Goal: Task Accomplishment & Management: Use online tool/utility

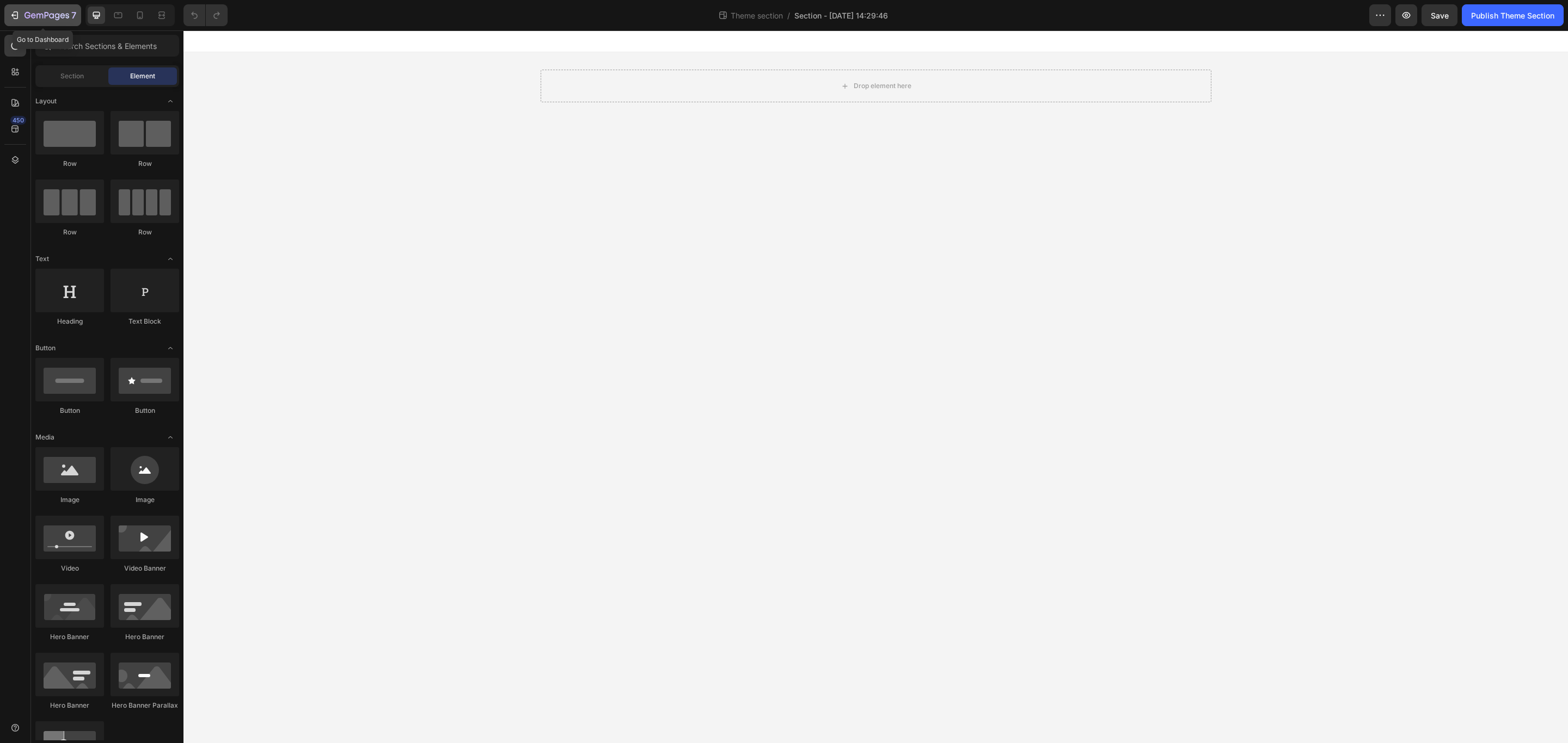
click at [70, 15] on div "7" at bounding box center [51, 15] width 52 height 13
click at [103, 46] on input "text" at bounding box center [107, 46] width 144 height 21
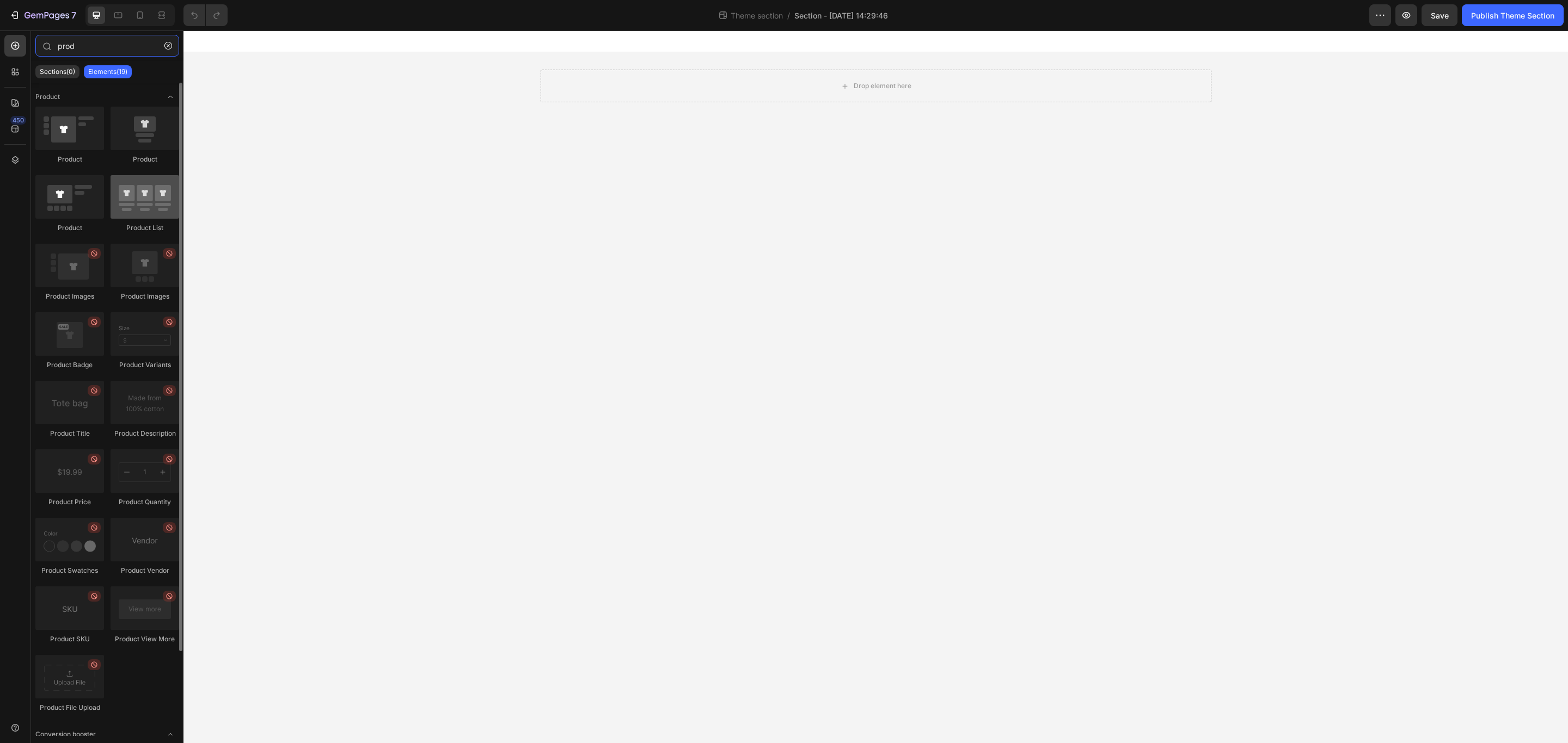
type input "prod"
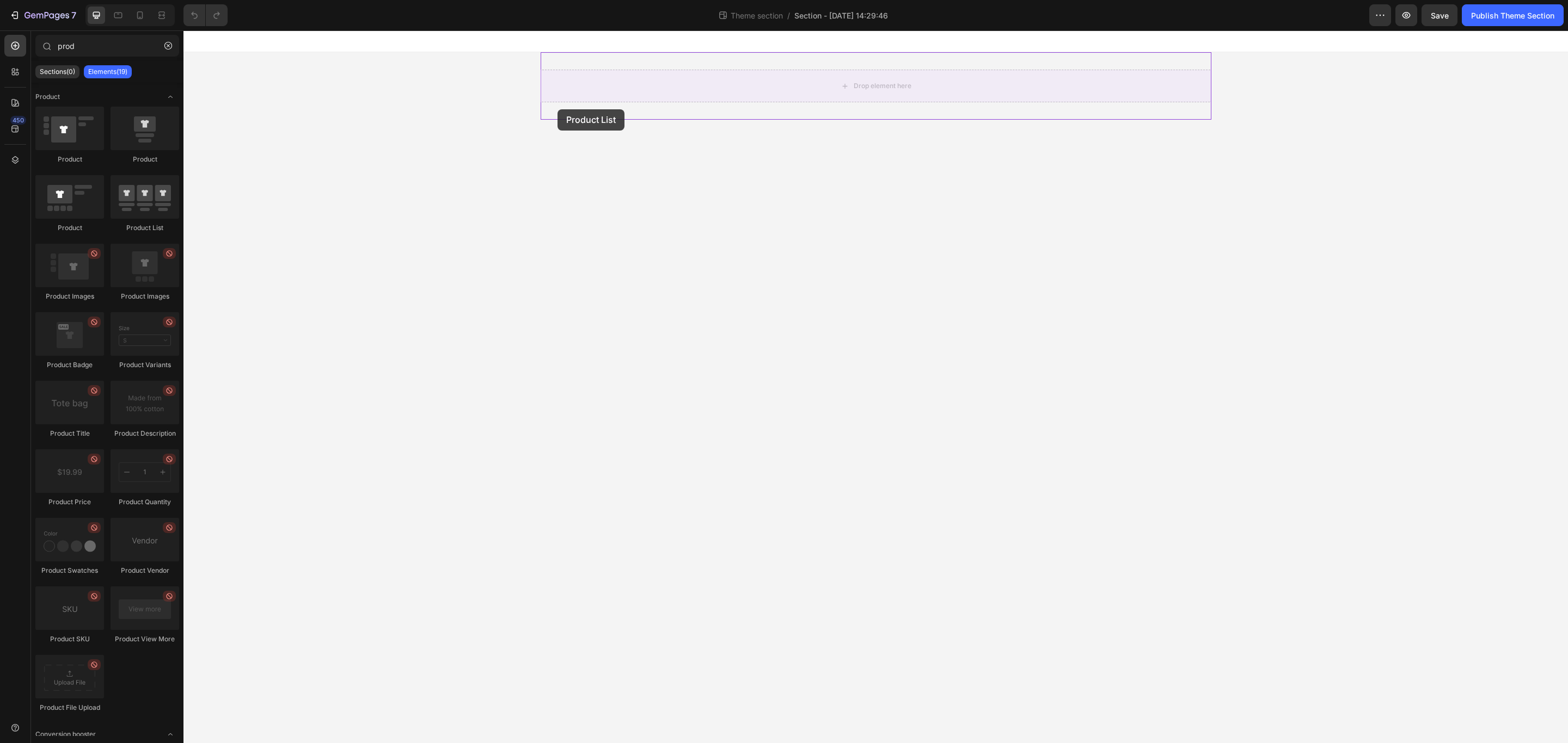
drag, startPoint x: 332, startPoint y: 235, endPoint x: 557, endPoint y: 109, distance: 257.9
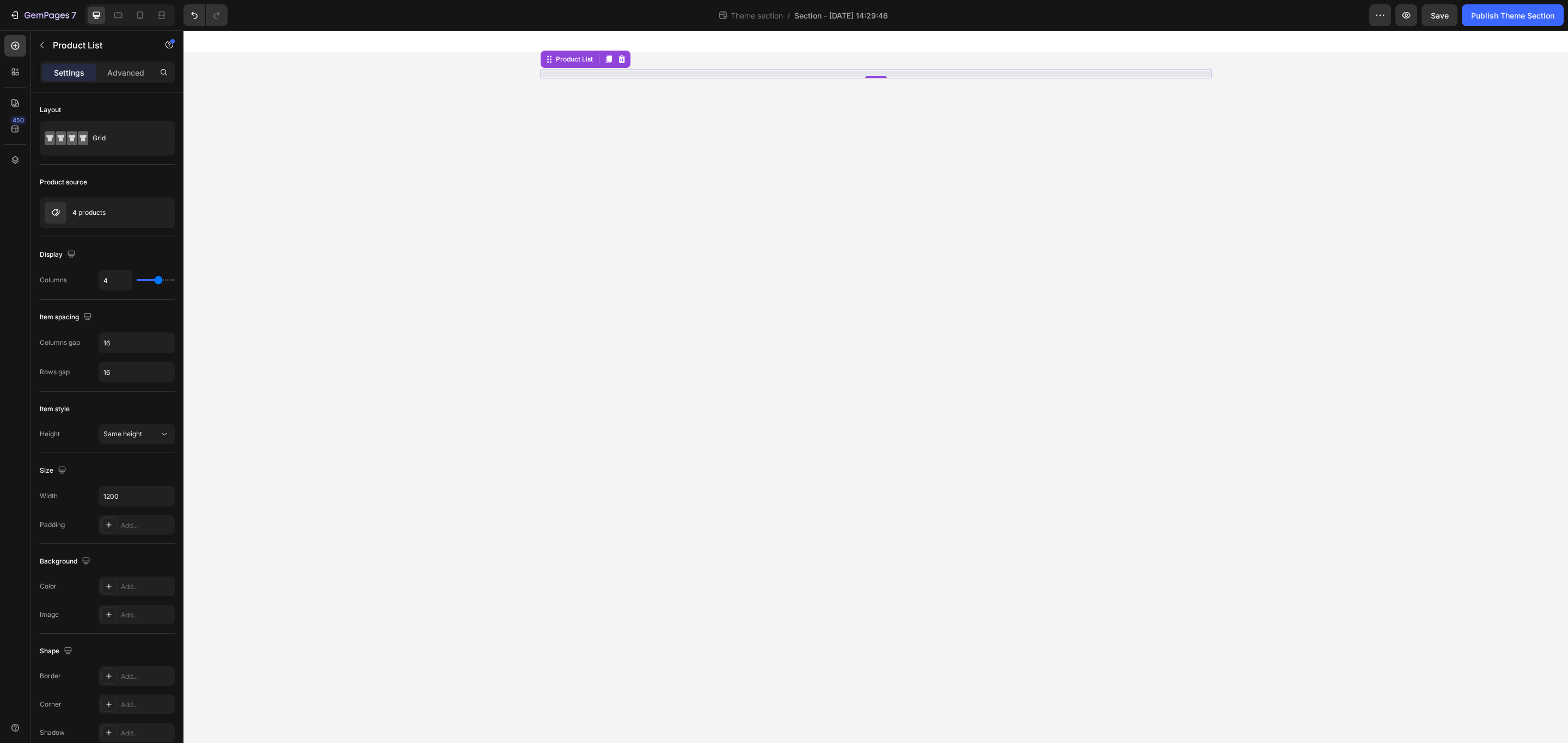
click at [118, 213] on div "4 products" at bounding box center [107, 213] width 135 height 31
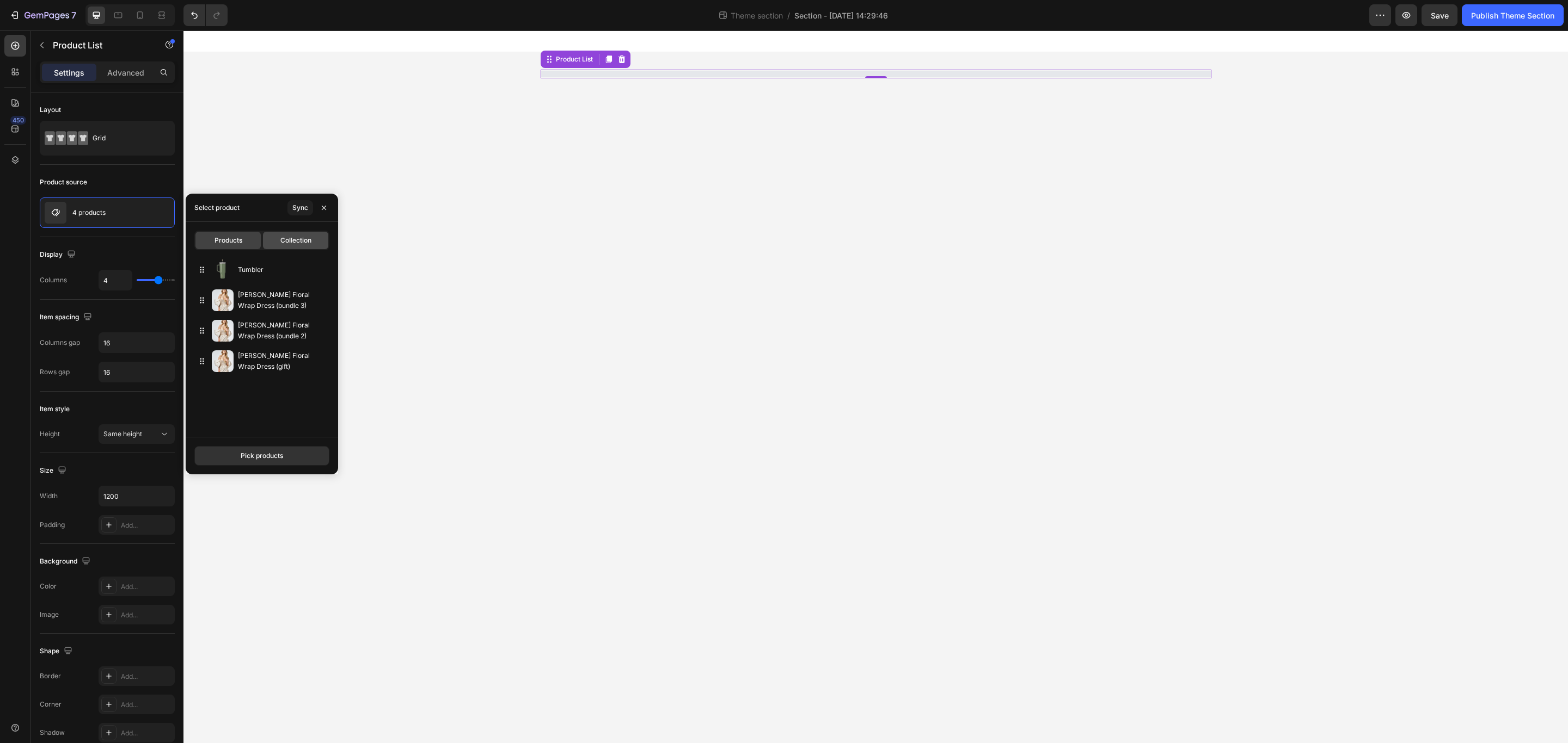
click at [293, 247] on div "Collection" at bounding box center [295, 241] width 65 height 18
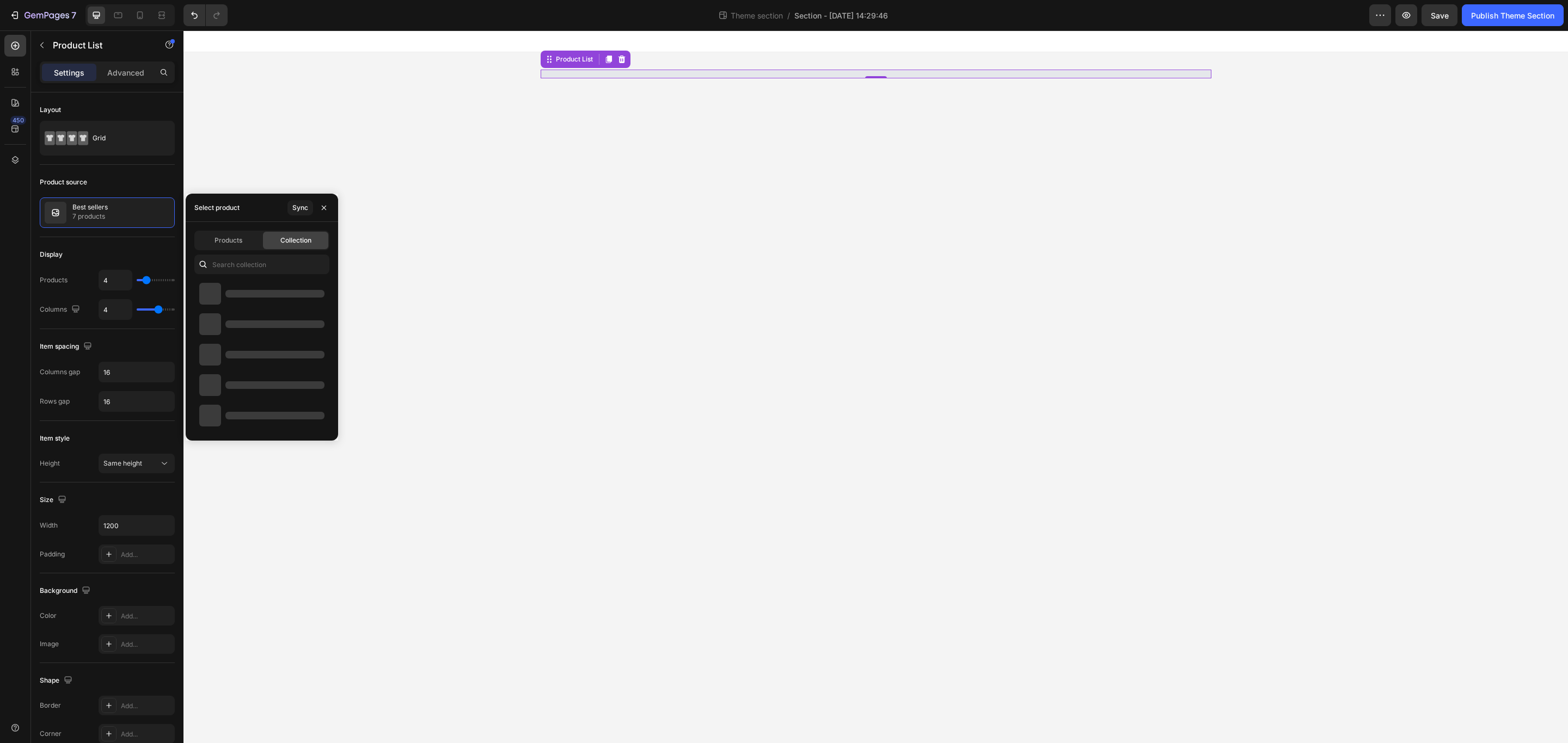
type input "10"
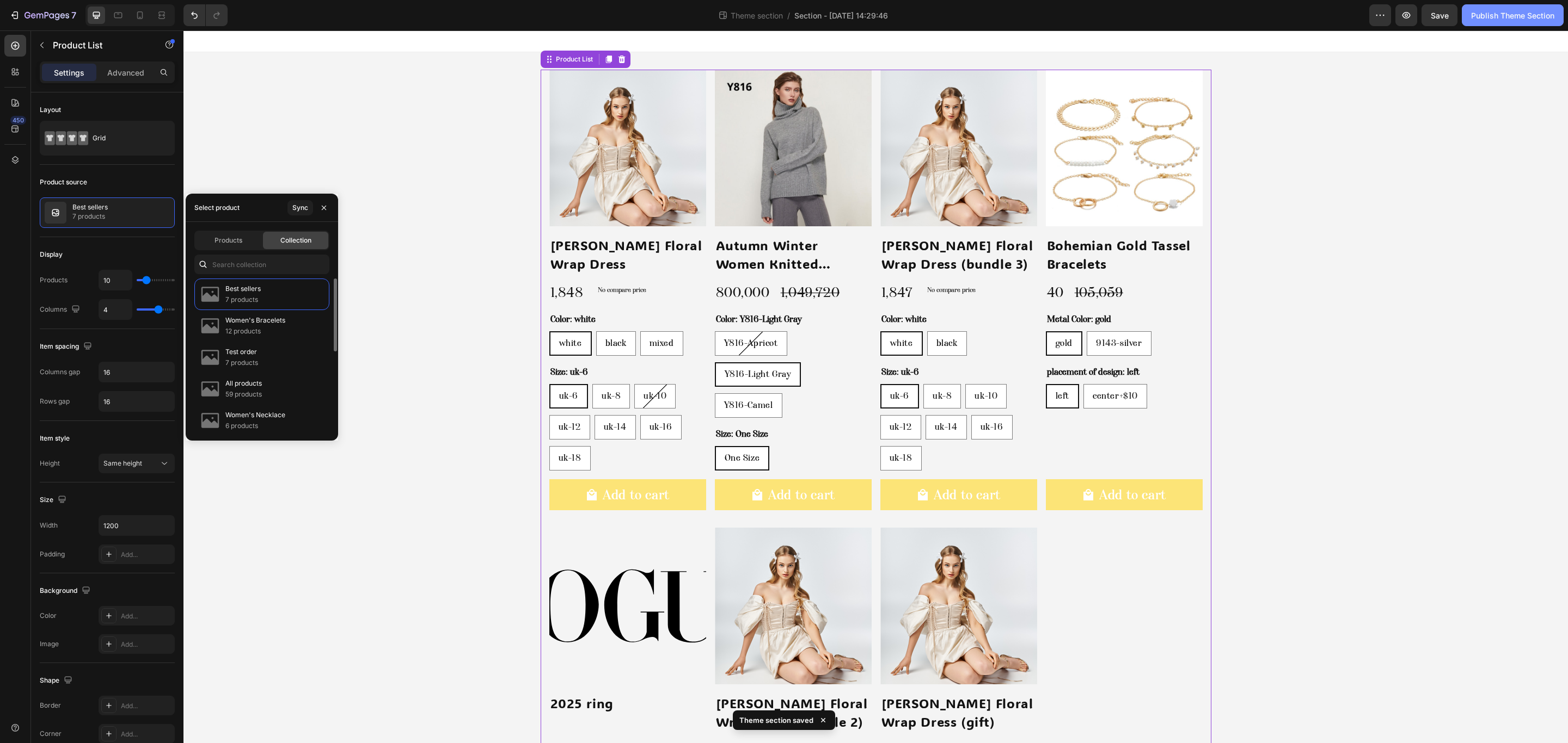
click at [1486, 21] on button "Publish Theme Section" at bounding box center [1513, 15] width 102 height 21
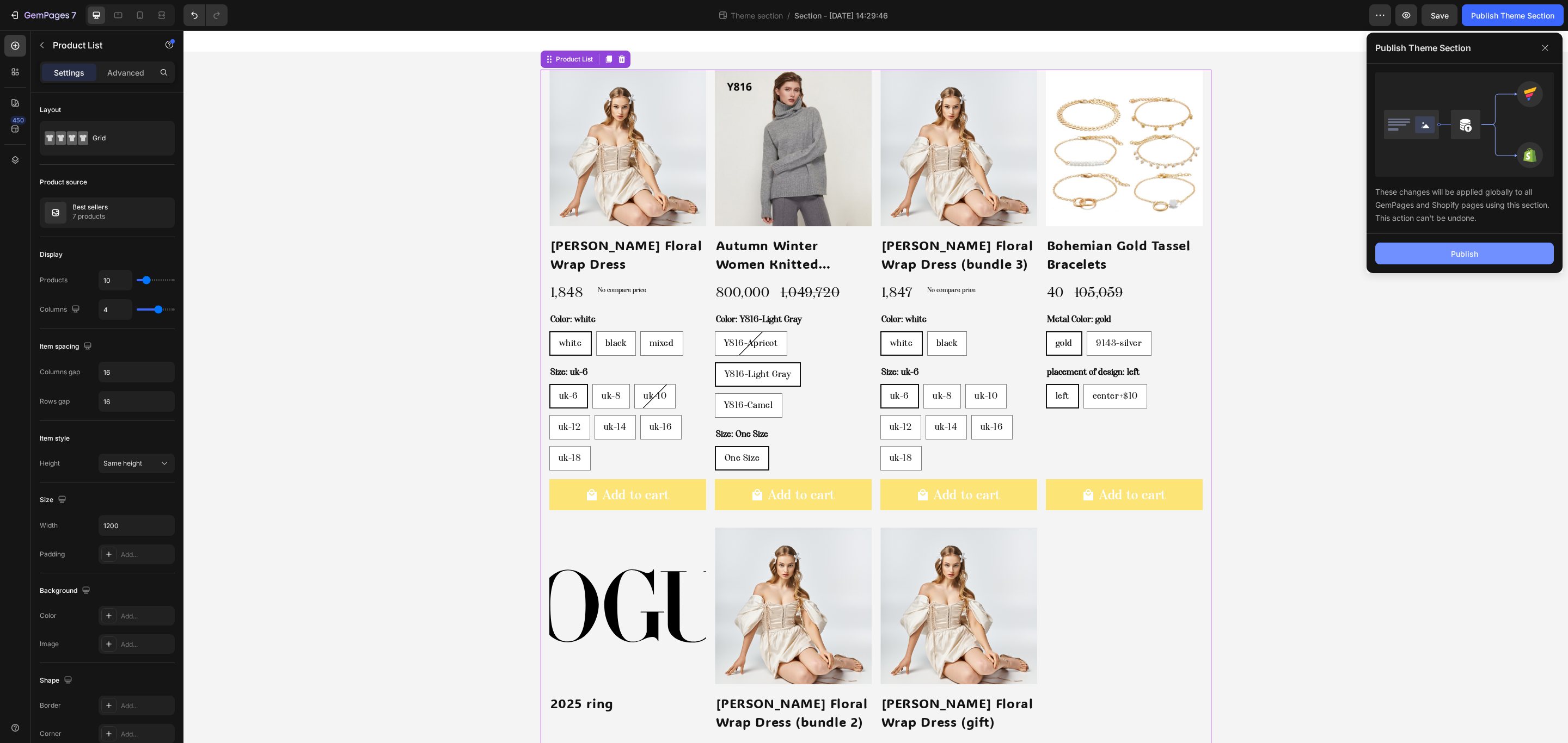
drag, startPoint x: 1488, startPoint y: 259, endPoint x: 834, endPoint y: 7, distance: 700.9
click at [1486, 259] on button "Publish" at bounding box center [1464, 253] width 179 height 21
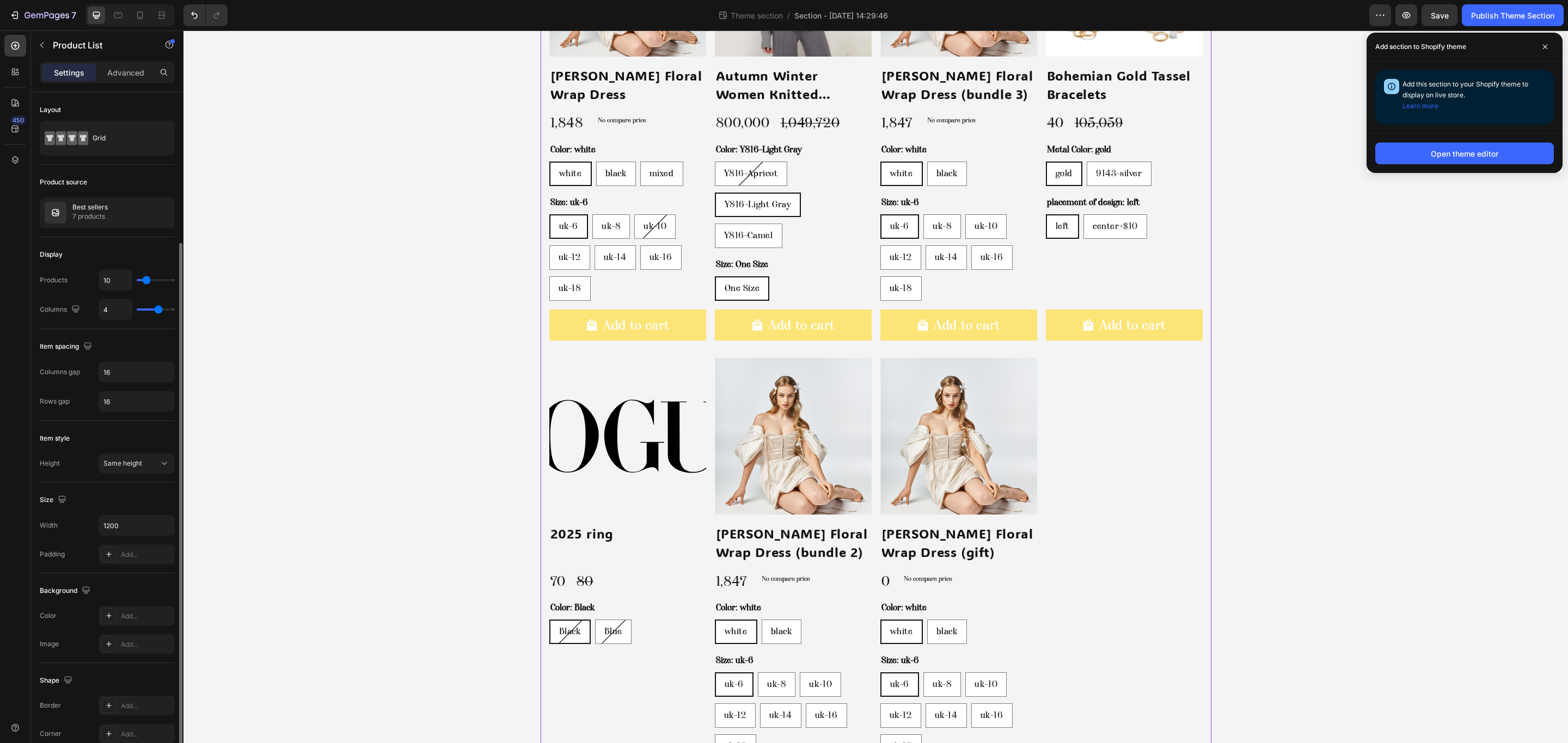
scroll to position [123, 0]
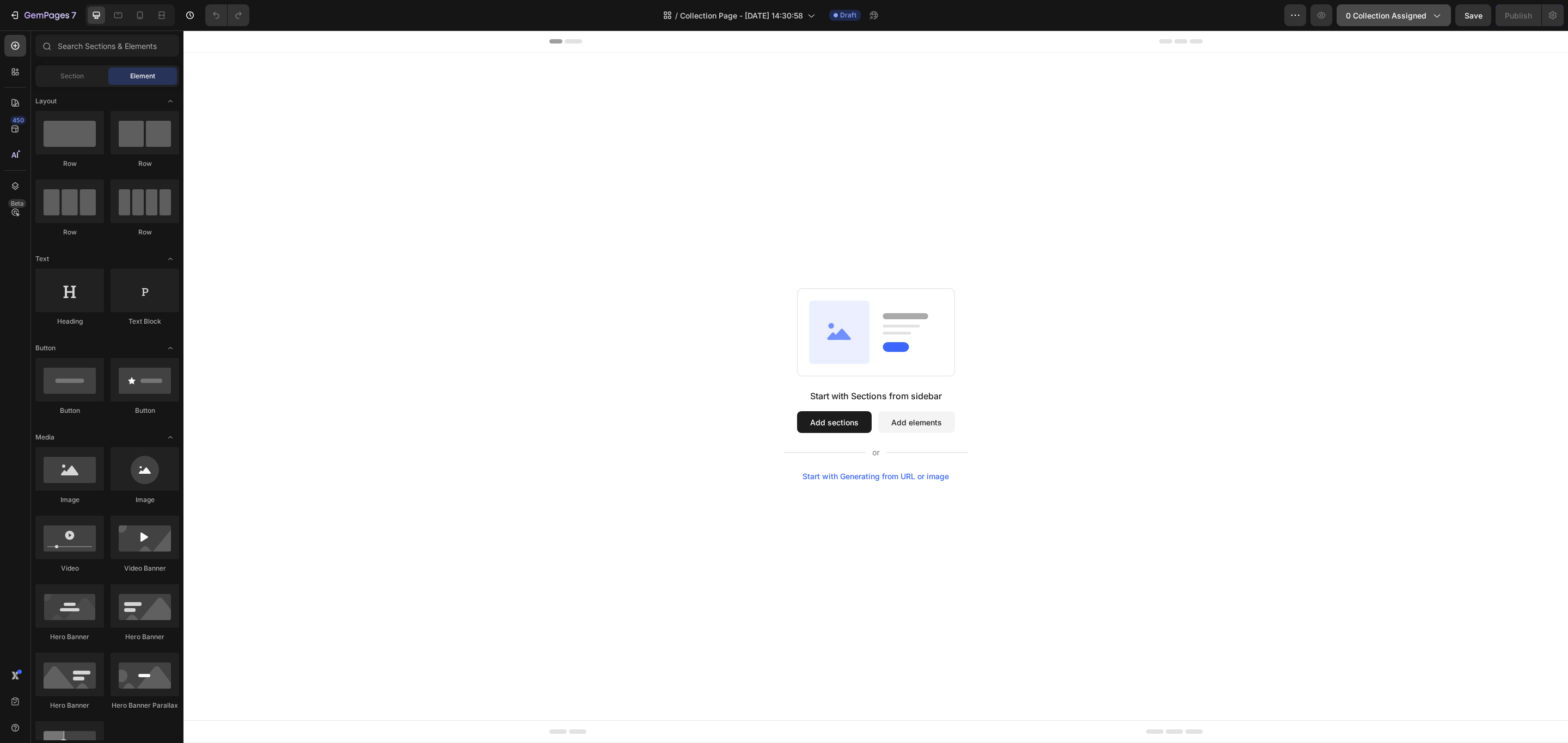
click at [1388, 21] on button "0 collection assigned" at bounding box center [1394, 15] width 114 height 21
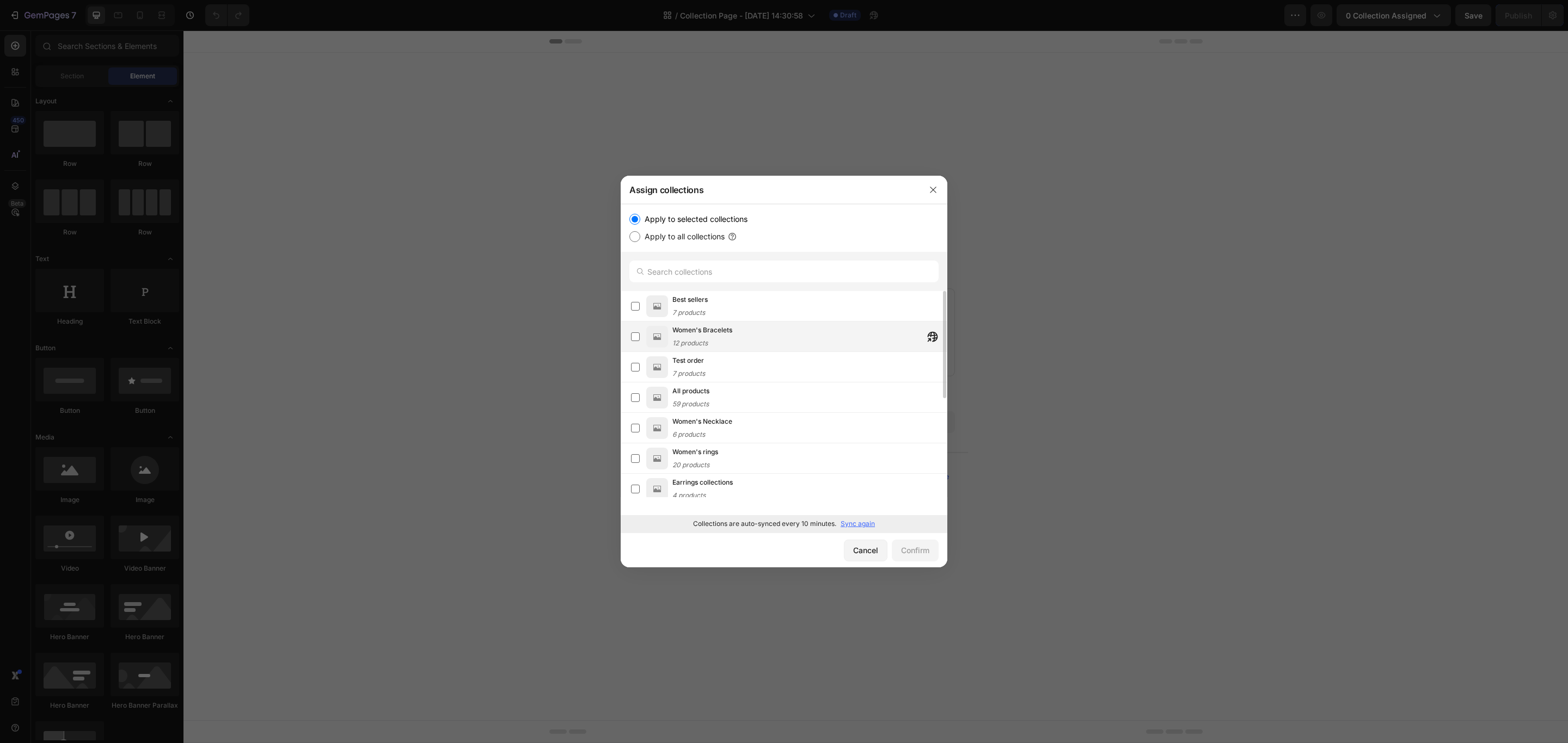
click at [704, 348] on div "Women's Bracelets 12 products" at bounding box center [702, 337] width 60 height 24
click at [916, 559] on button "Confirm" at bounding box center [915, 550] width 47 height 21
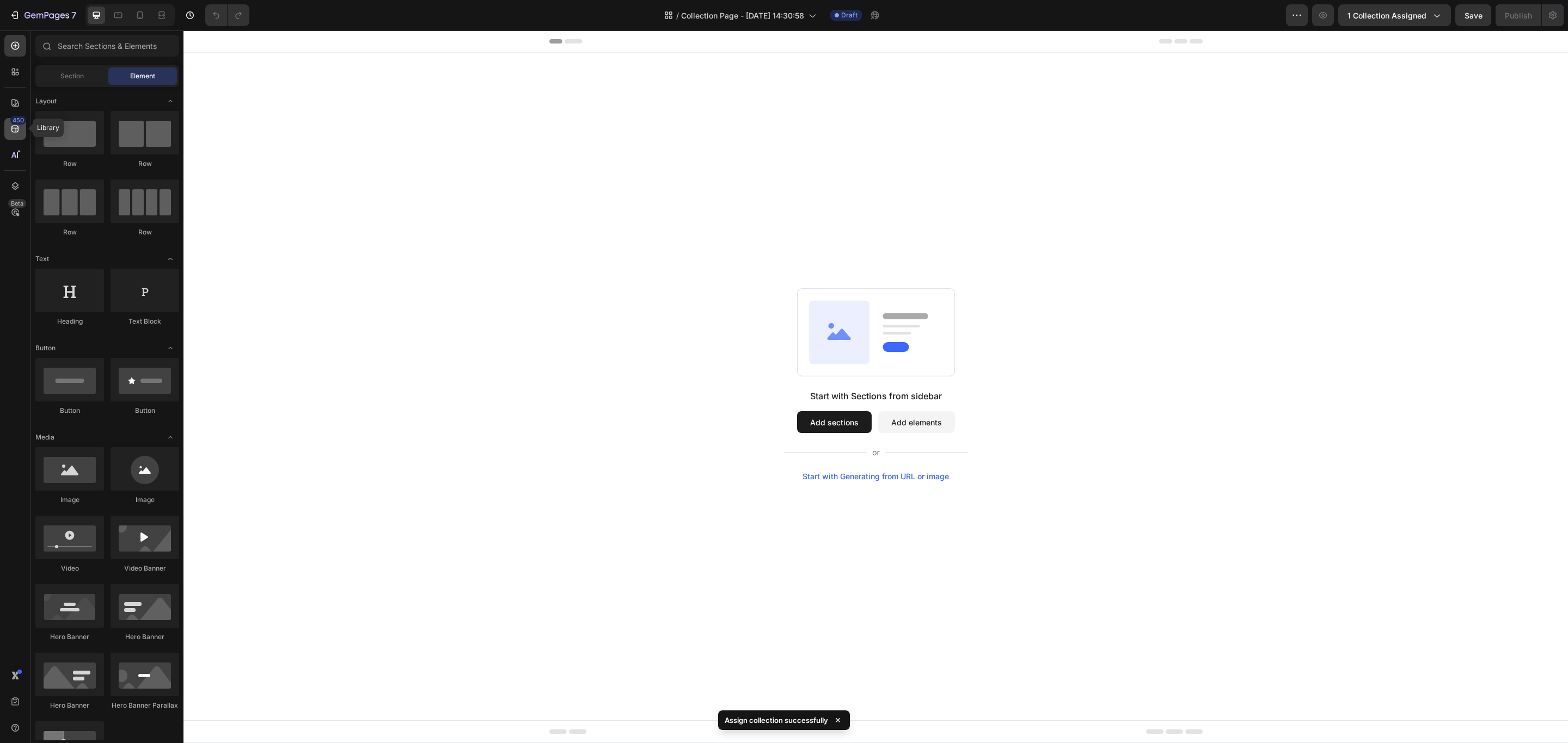
click at [12, 128] on icon at bounding box center [15, 129] width 11 height 11
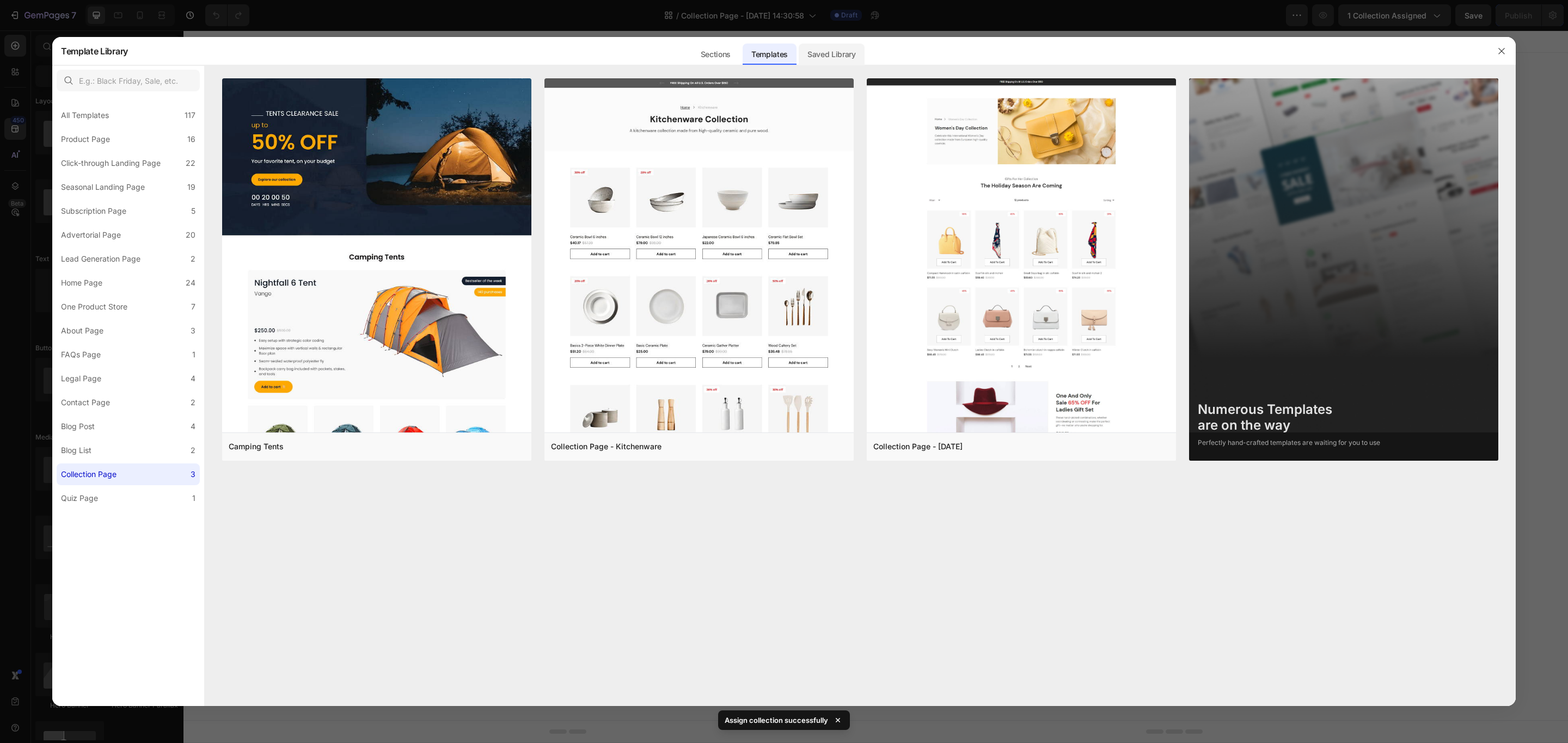
click at [0, 0] on div "Saved Library" at bounding box center [0, 0] width 0 height 0
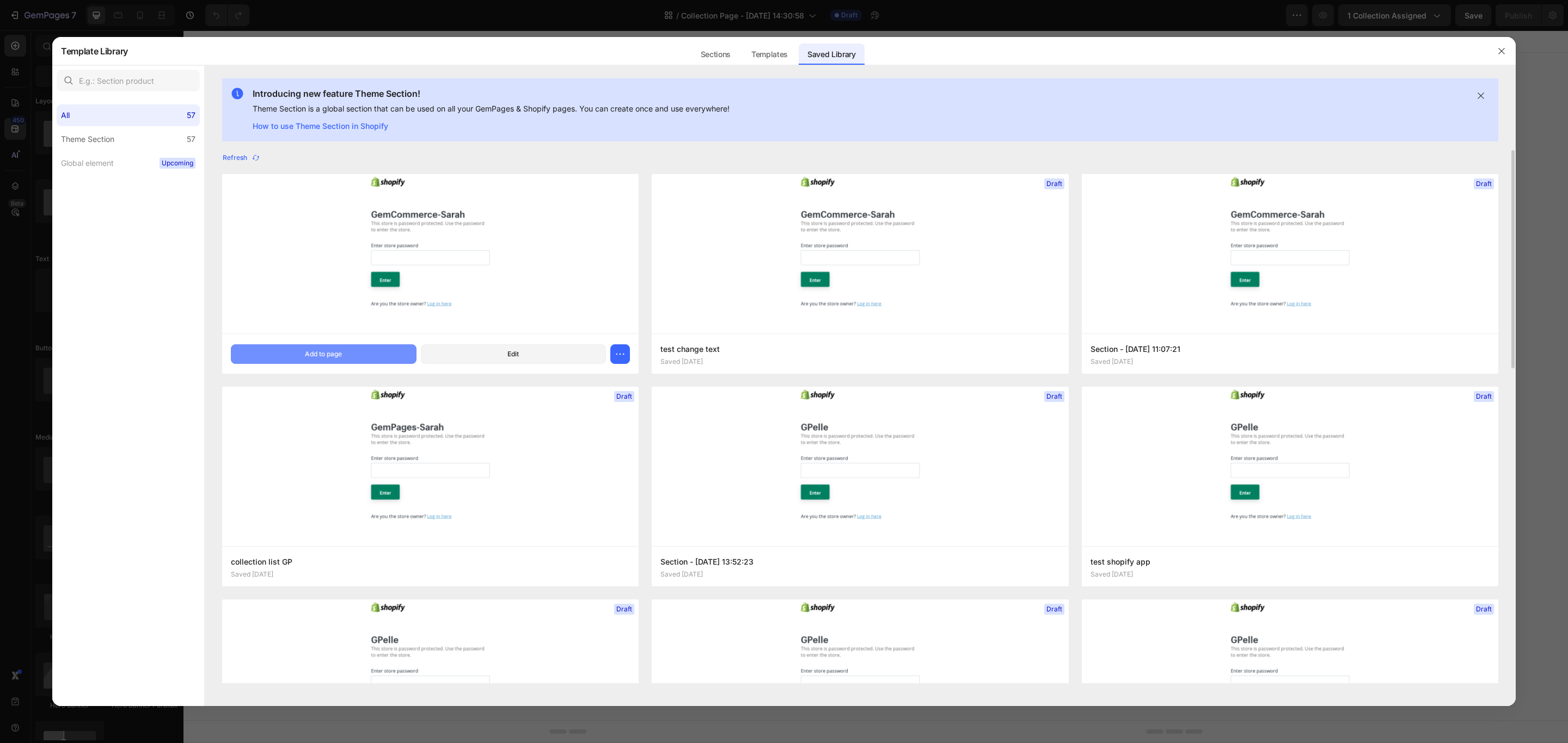
click at [319, 349] on div "Add to page" at bounding box center [323, 354] width 37 height 10
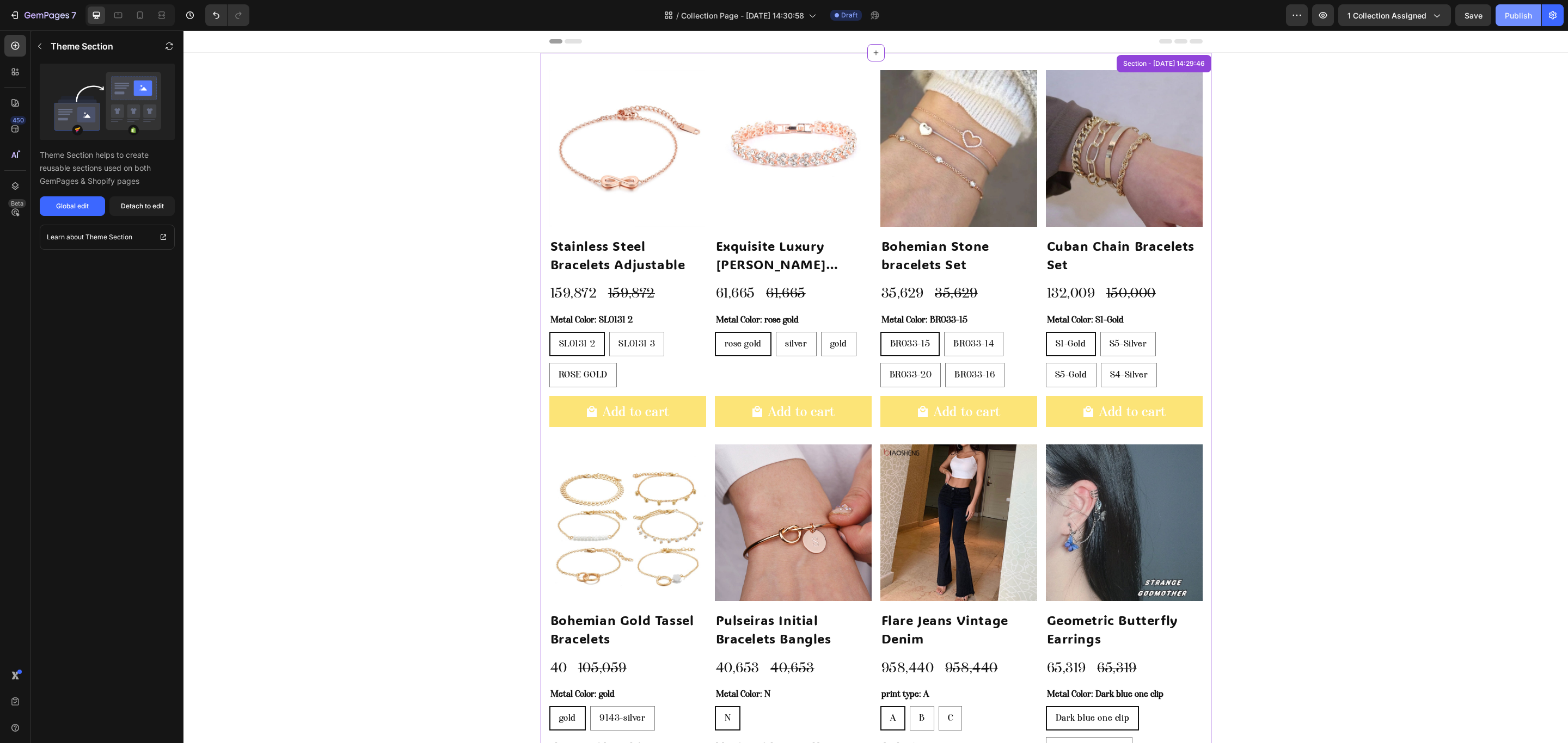
click at [1515, 18] on div "Publish" at bounding box center [1519, 16] width 27 height 12
click at [803, 723] on div "View live page" at bounding box center [804, 718] width 62 height 15
click at [1423, 25] on button "1 collection assigned" at bounding box center [1394, 15] width 113 height 21
